Goal: Task Accomplishment & Management: Use online tool/utility

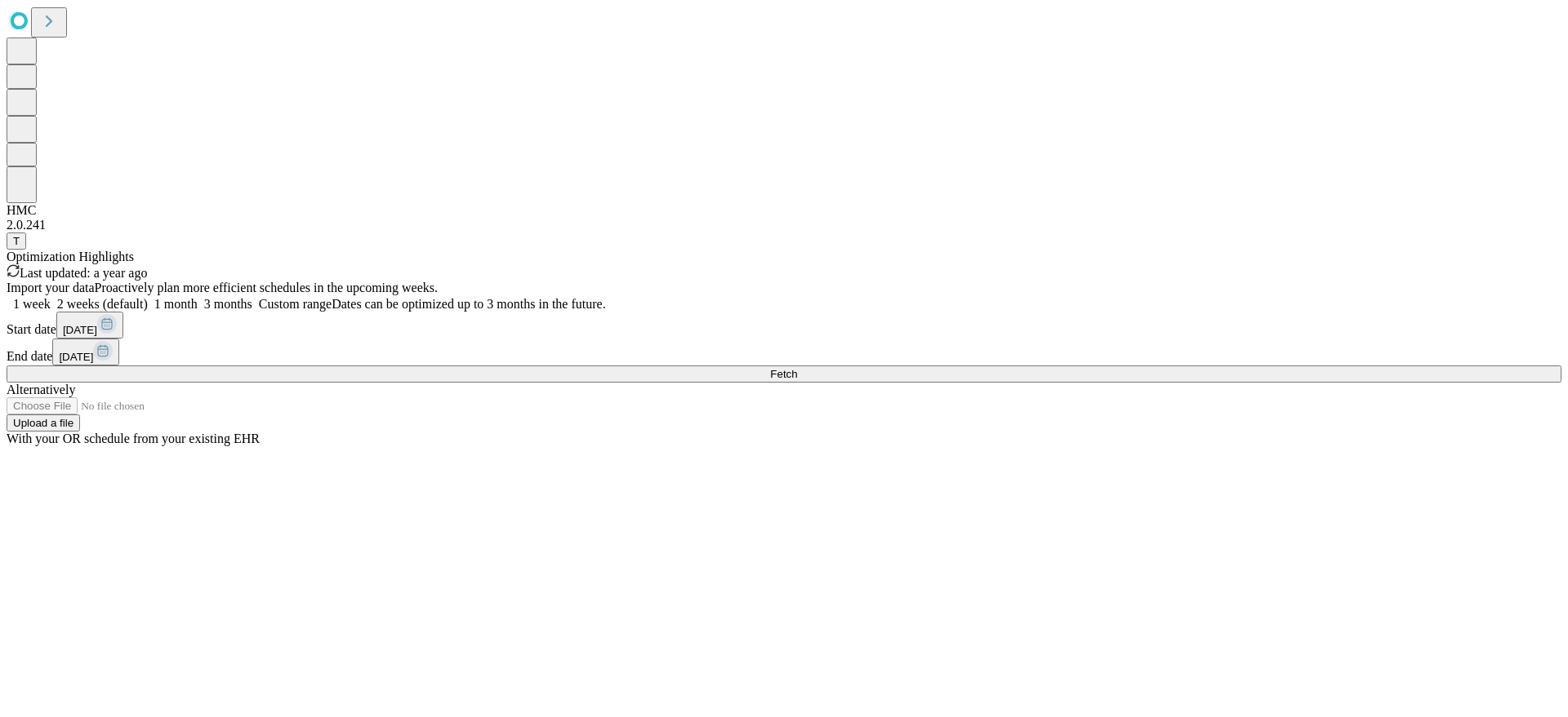
drag, startPoint x: 1156, startPoint y: 481, endPoint x: 1162, endPoint y: 497, distance: 17.1
click at [1156, 447] on div "Import your data Proactively plan more efficient schedules in the upcoming week…" at bounding box center [784, 363] width 1554 height 165
click at [1162, 382] on button "Fetch" at bounding box center [784, 374] width 1554 height 17
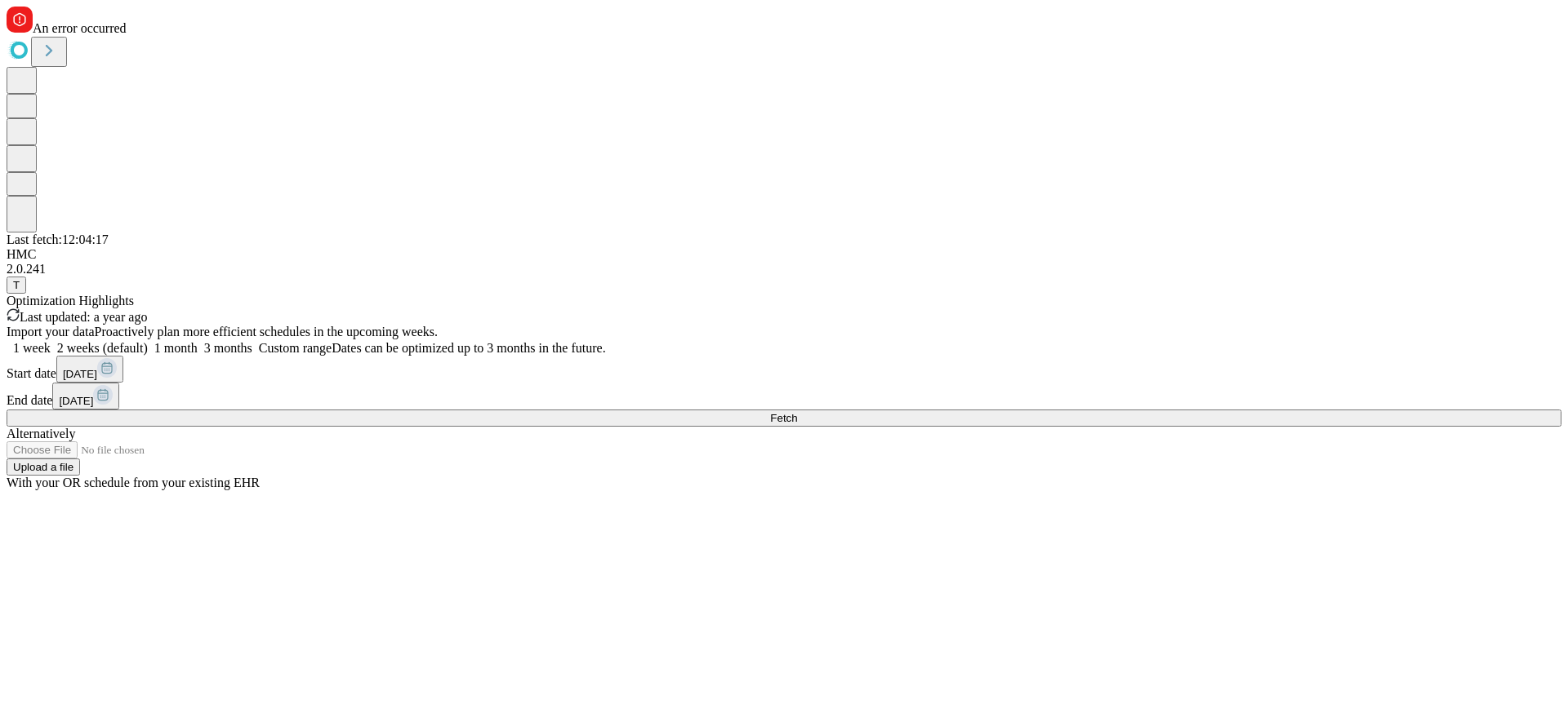
click at [865, 294] on div "Optimization Highlights Last updated: a year ago" at bounding box center [784, 310] width 1554 height 31
click at [1307, 427] on button "Fetch" at bounding box center [784, 418] width 1554 height 17
click at [797, 425] on span "Fetch" at bounding box center [783, 417] width 27 height 12
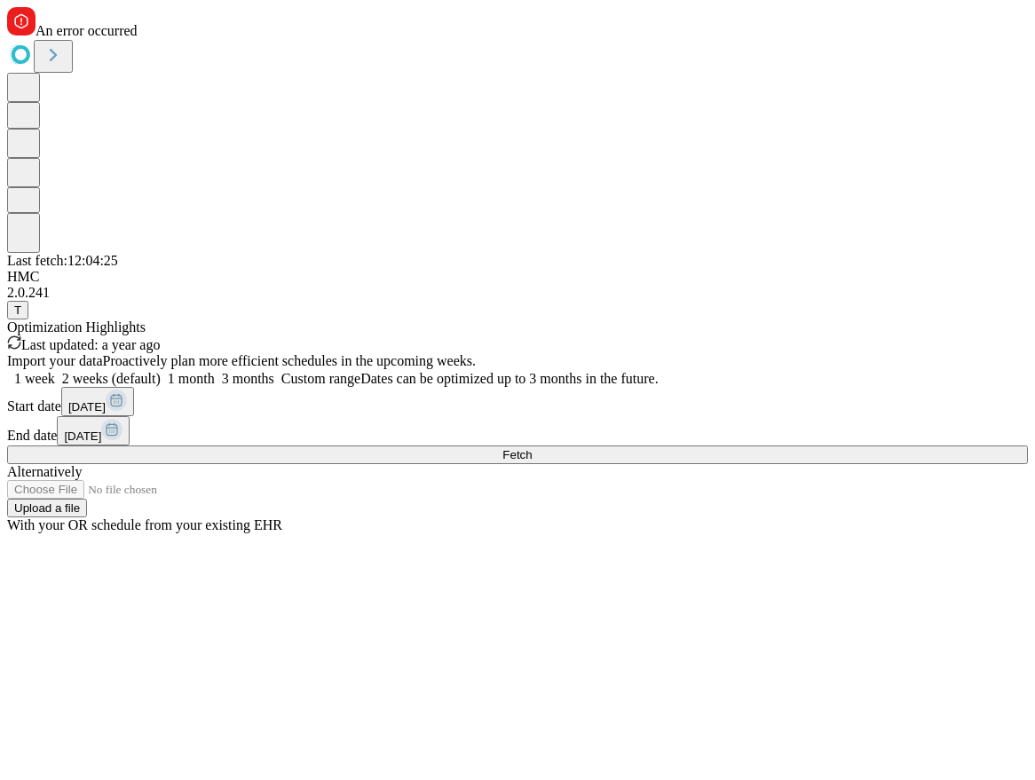
click at [823, 464] on button "Fetch" at bounding box center [517, 455] width 1021 height 19
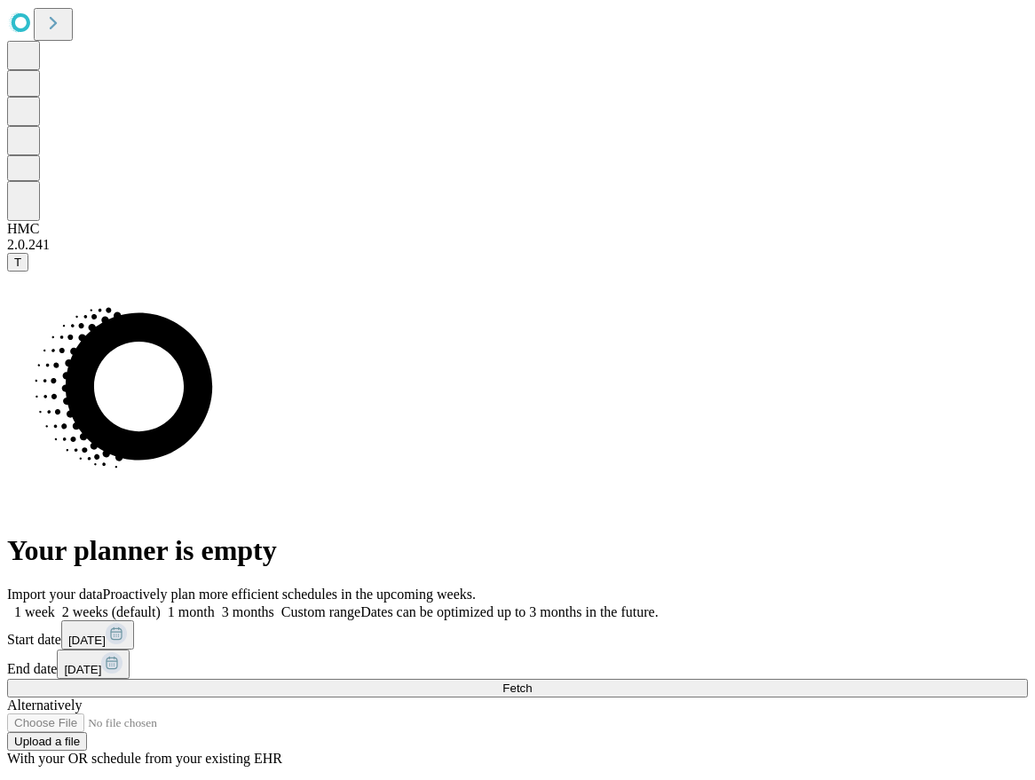
click at [532, 682] on span "Fetch" at bounding box center [517, 688] width 29 height 13
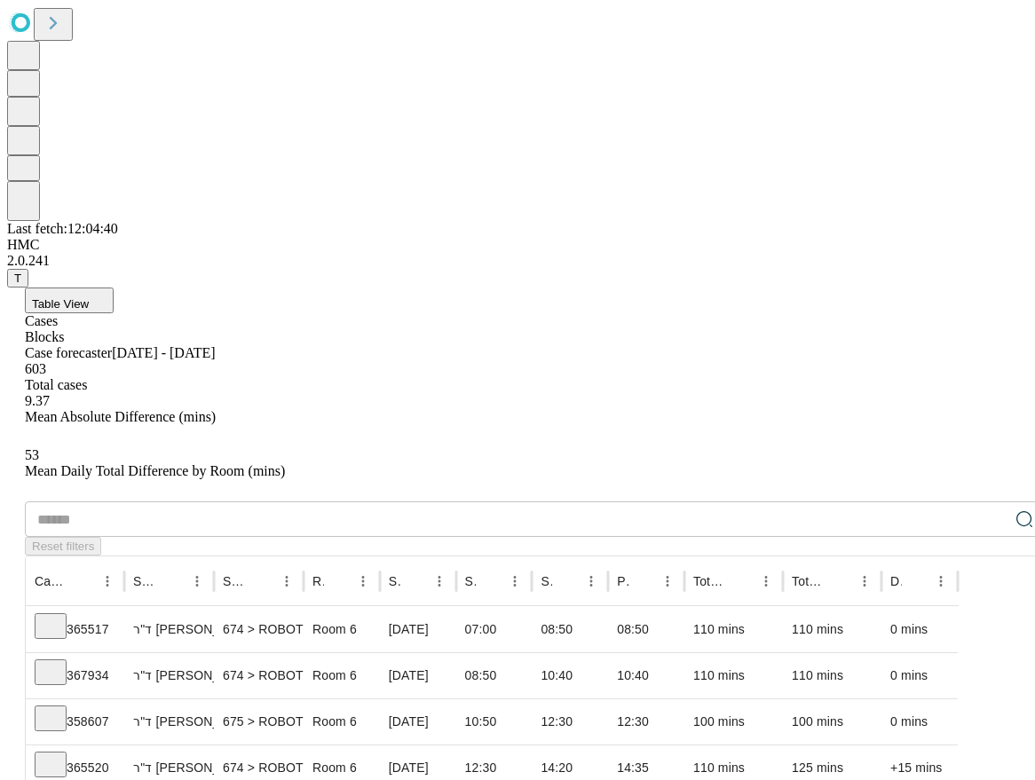
click at [114, 288] on button "Table View" at bounding box center [69, 301] width 89 height 26
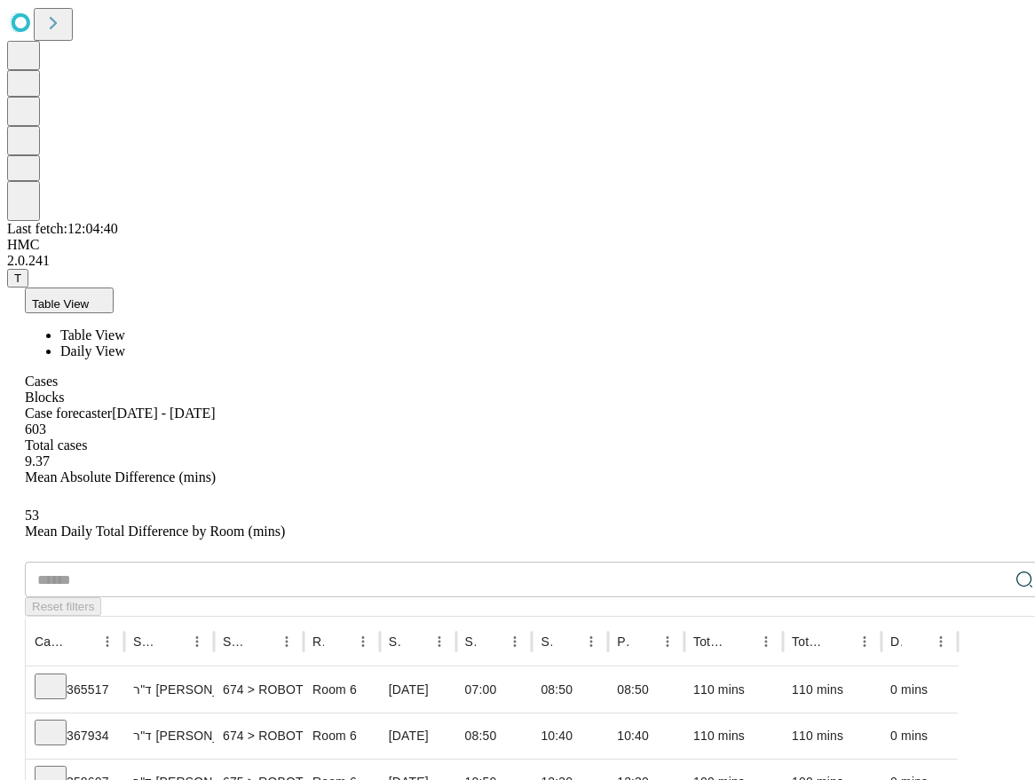
click at [125, 344] on span "Daily View" at bounding box center [92, 351] width 65 height 15
